Goal: Book appointment/travel/reservation

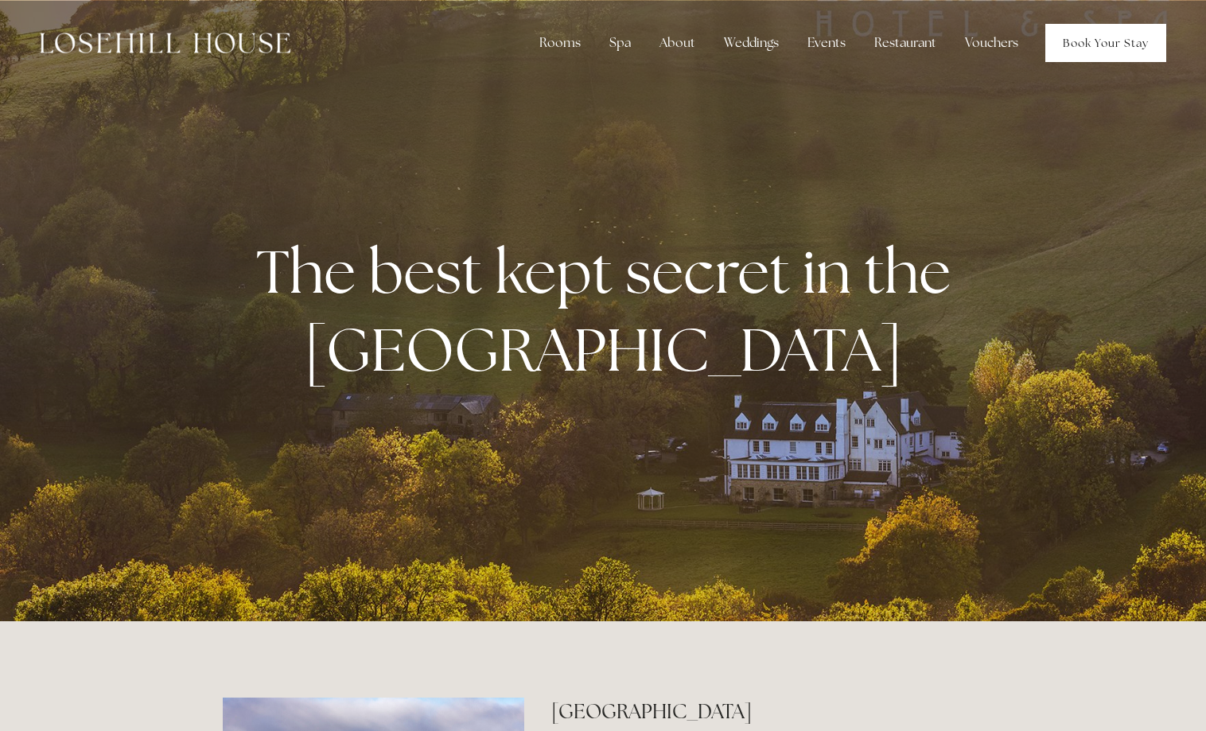
click at [1115, 49] on link "Book Your Stay" at bounding box center [1105, 43] width 121 height 38
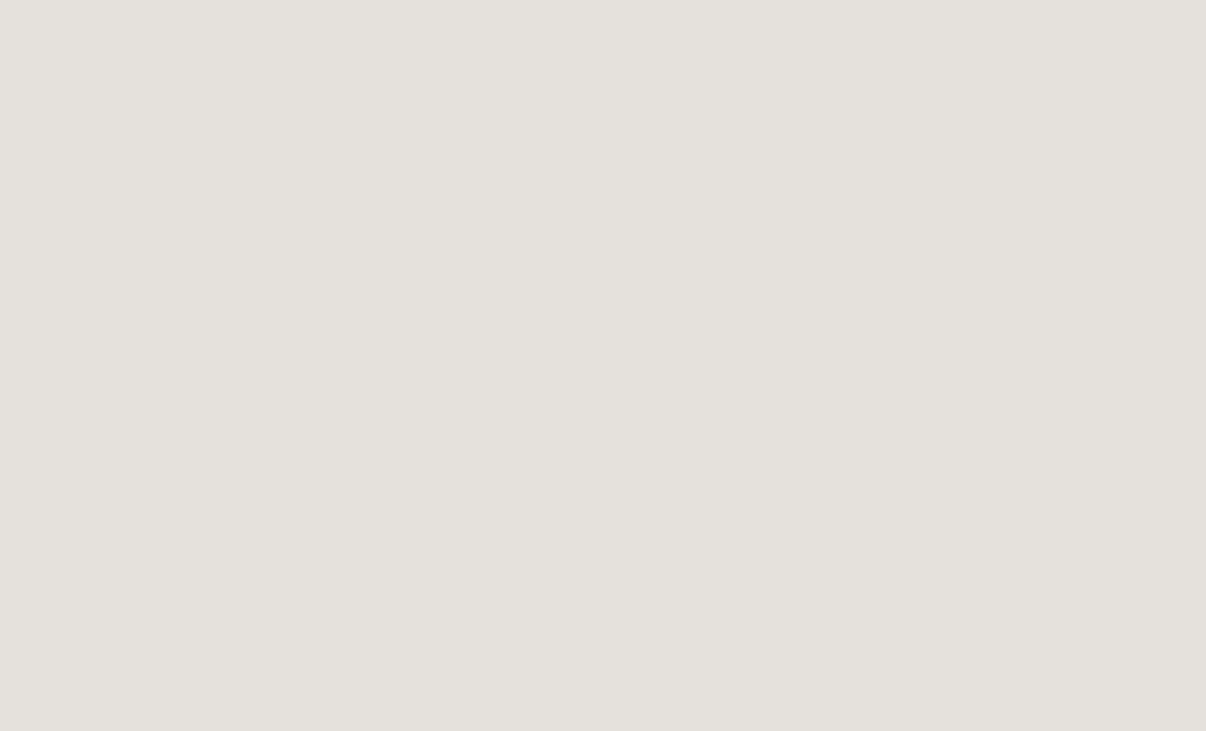
scroll to position [325, 0]
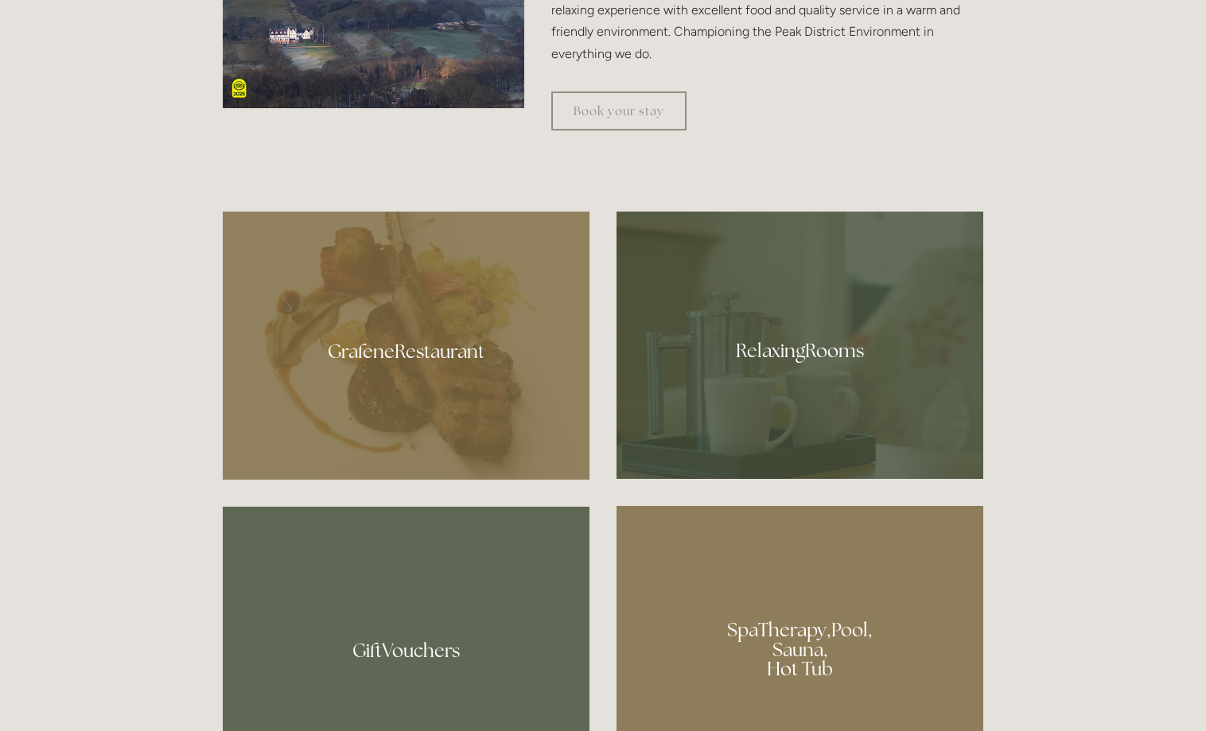
scroll to position [893, 0]
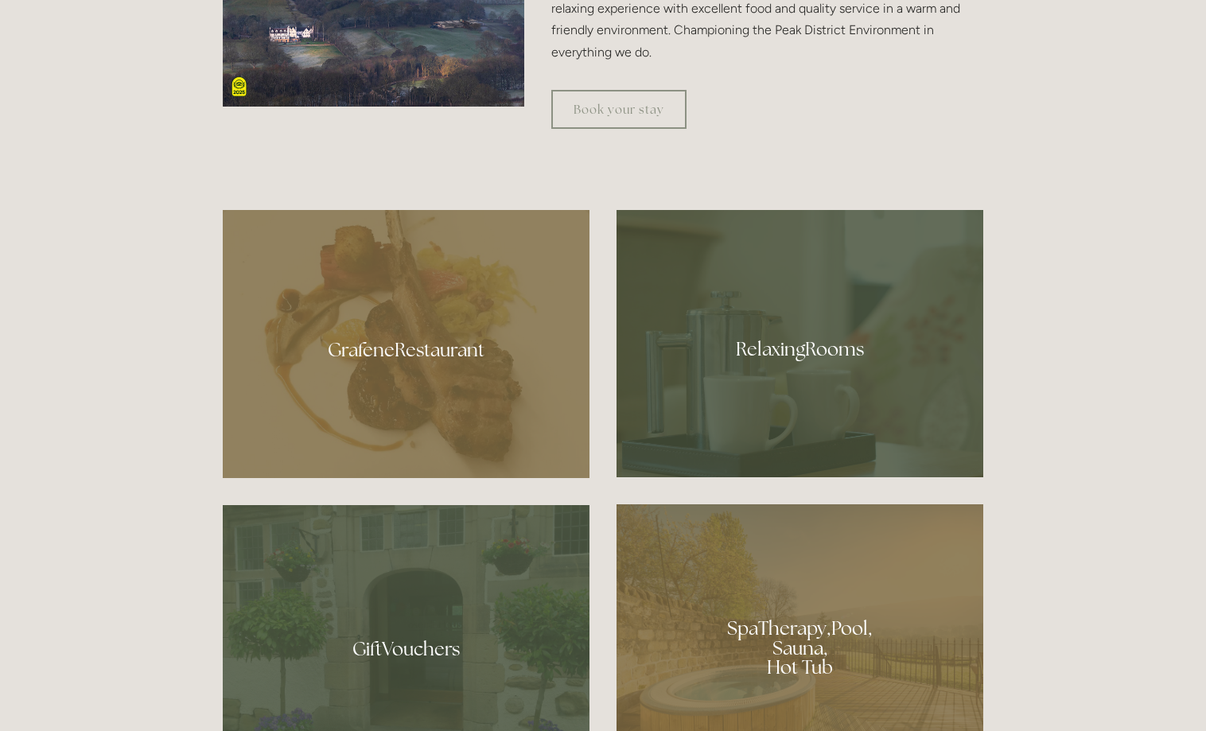
click at [780, 354] on div at bounding box center [800, 343] width 367 height 267
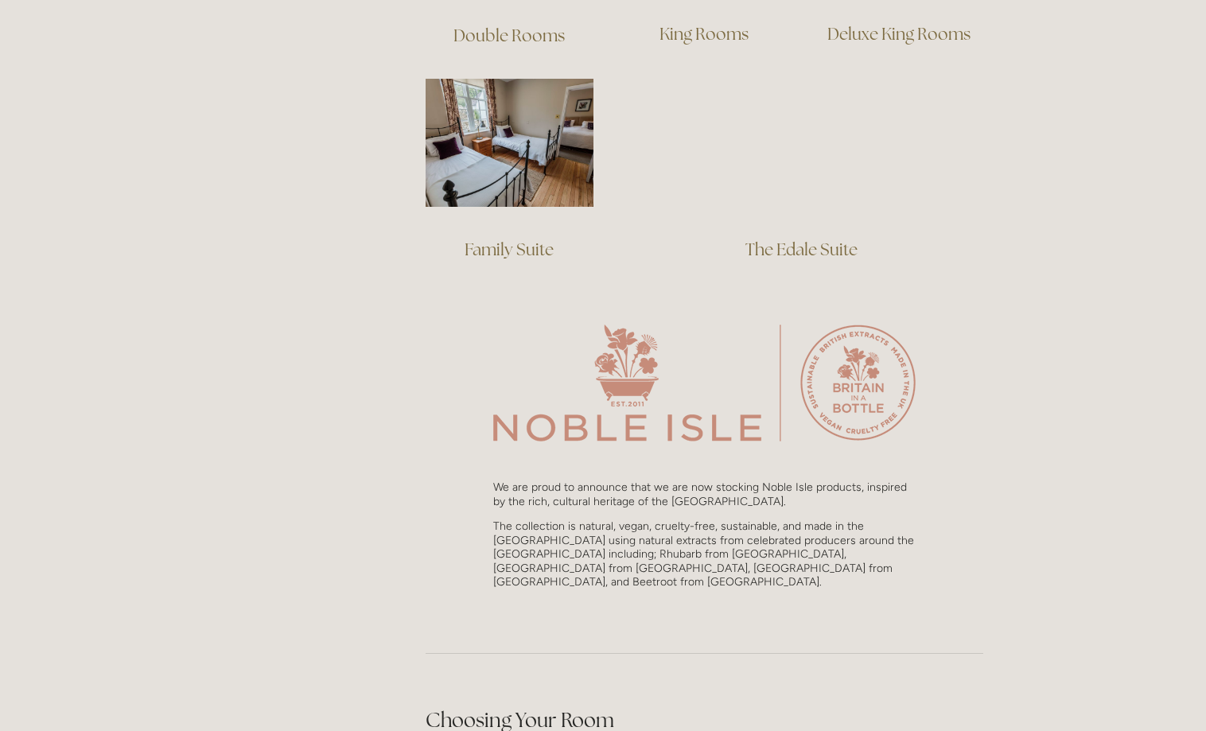
scroll to position [812, 0]
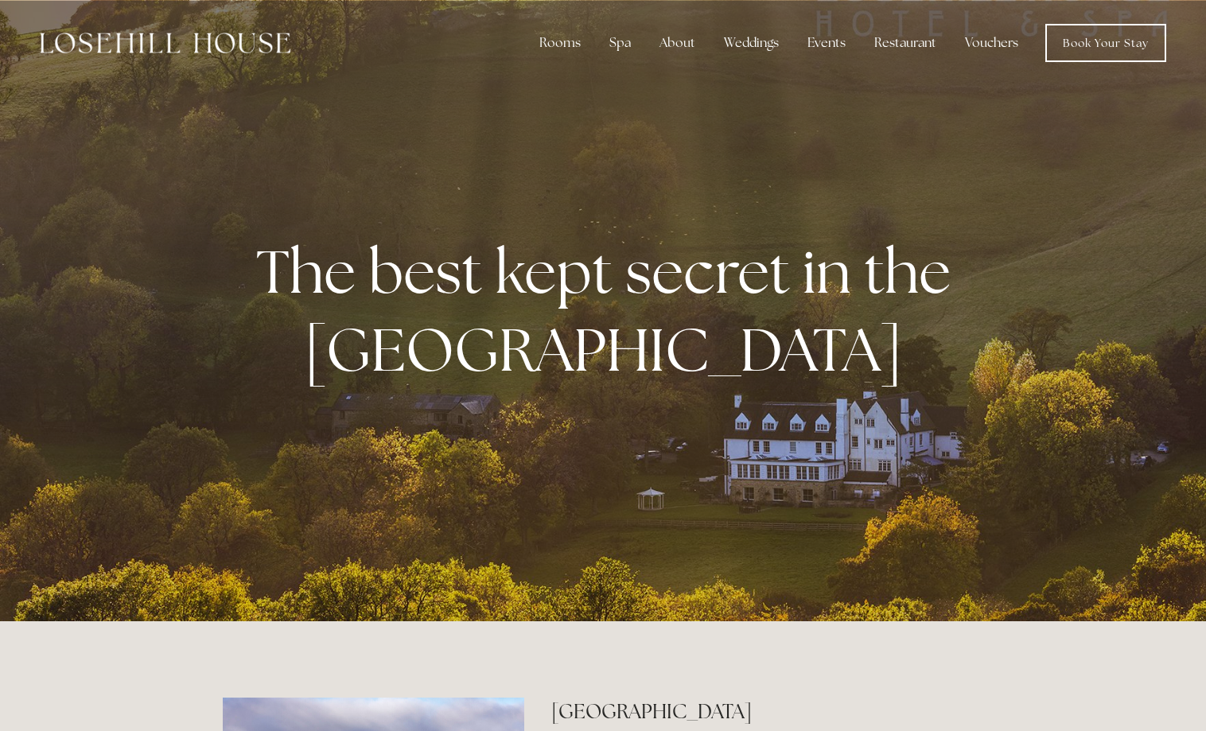
scroll to position [893, 0]
